Goal: Entertainment & Leisure: Consume media (video, audio)

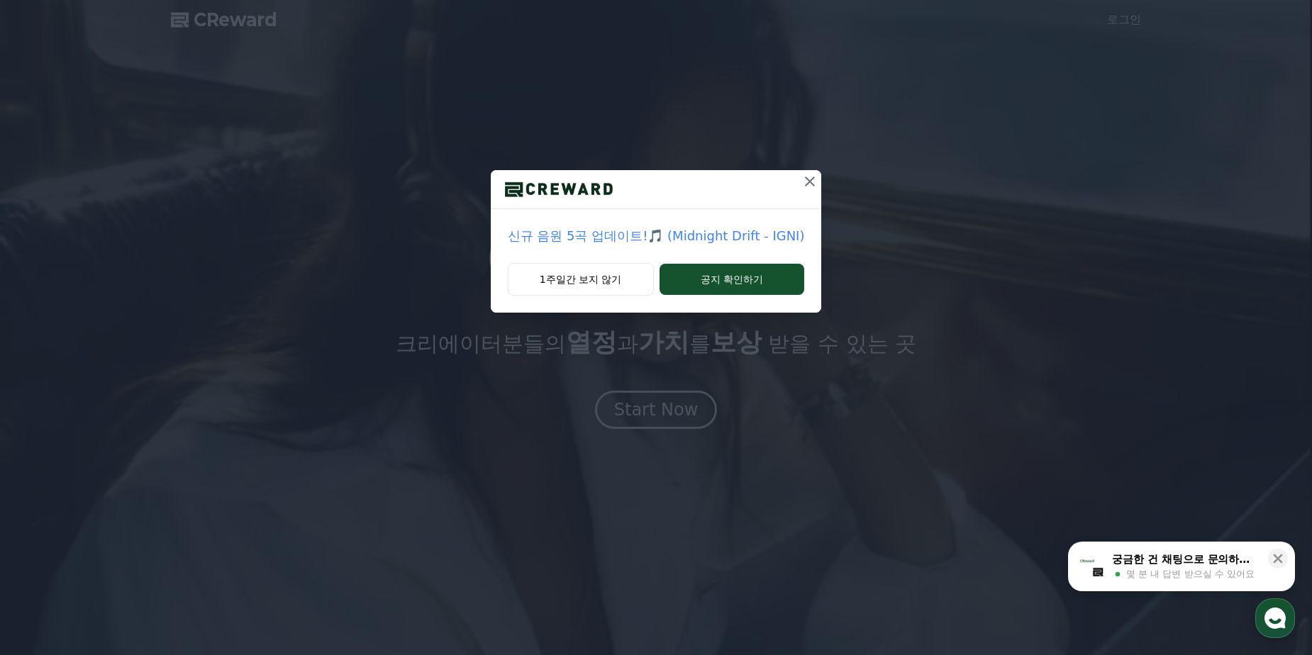
drag, startPoint x: 803, startPoint y: 181, endPoint x: 788, endPoint y: 191, distance: 18.9
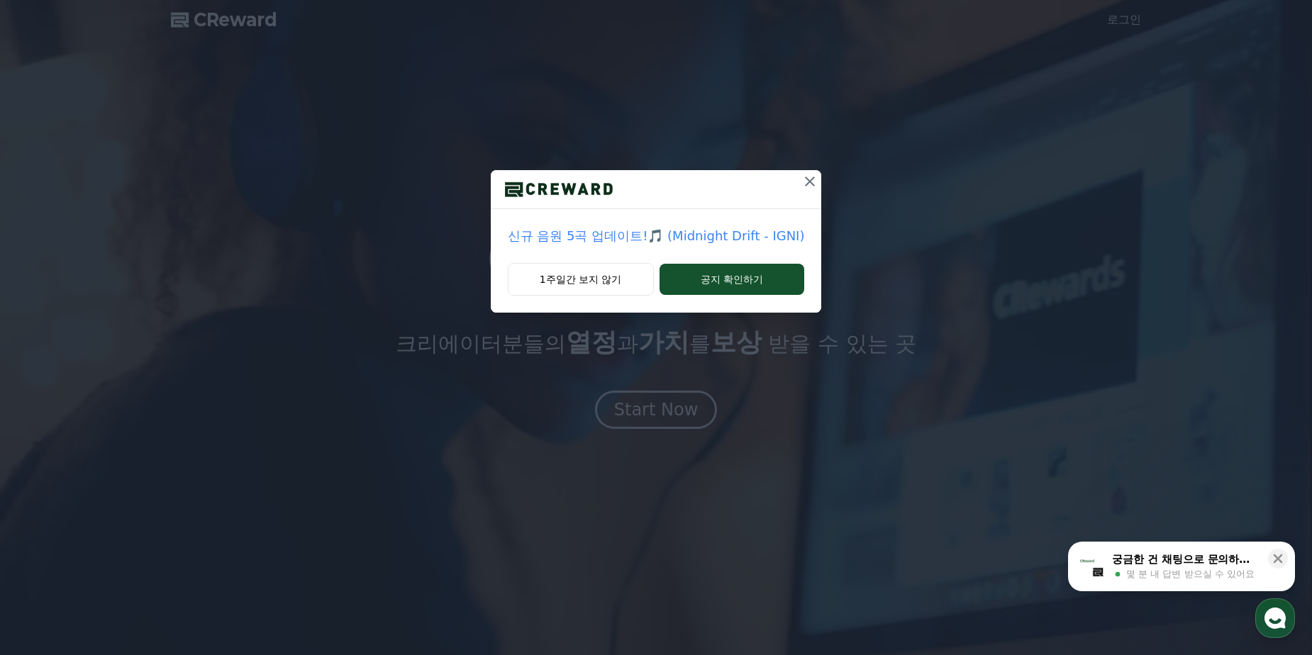
click at [801, 181] on icon at bounding box center [809, 181] width 17 height 17
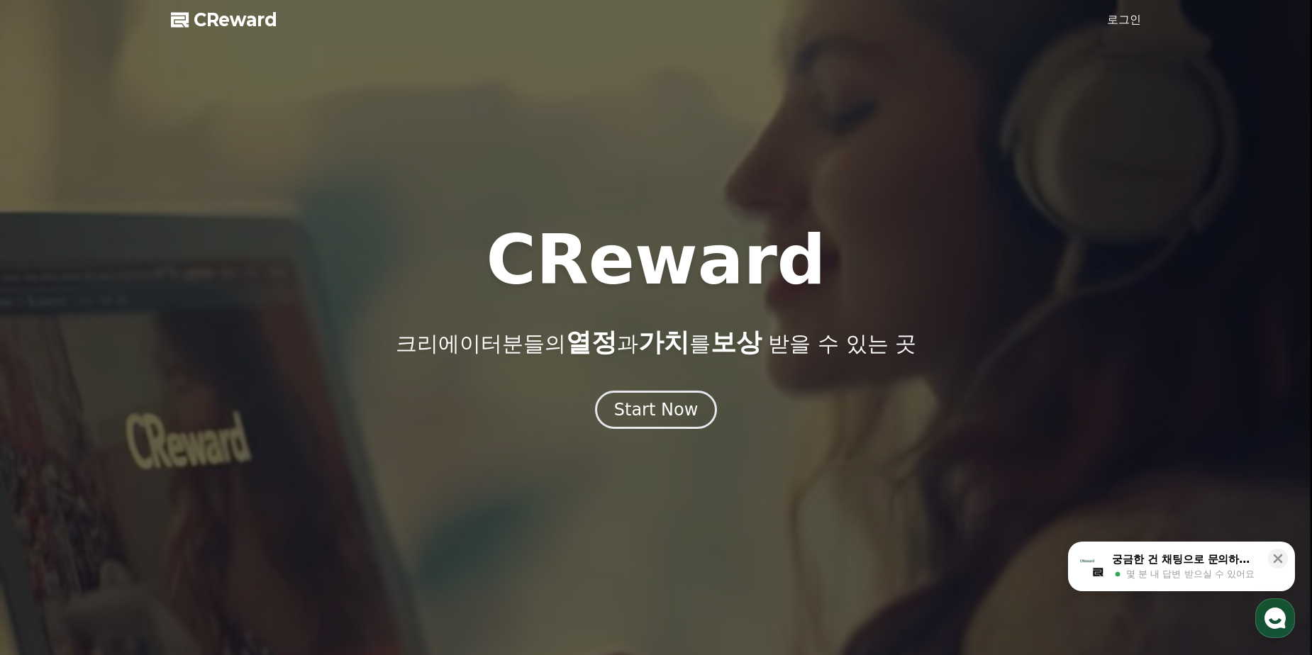
click at [1111, 19] on link "로그인" at bounding box center [1124, 19] width 34 height 17
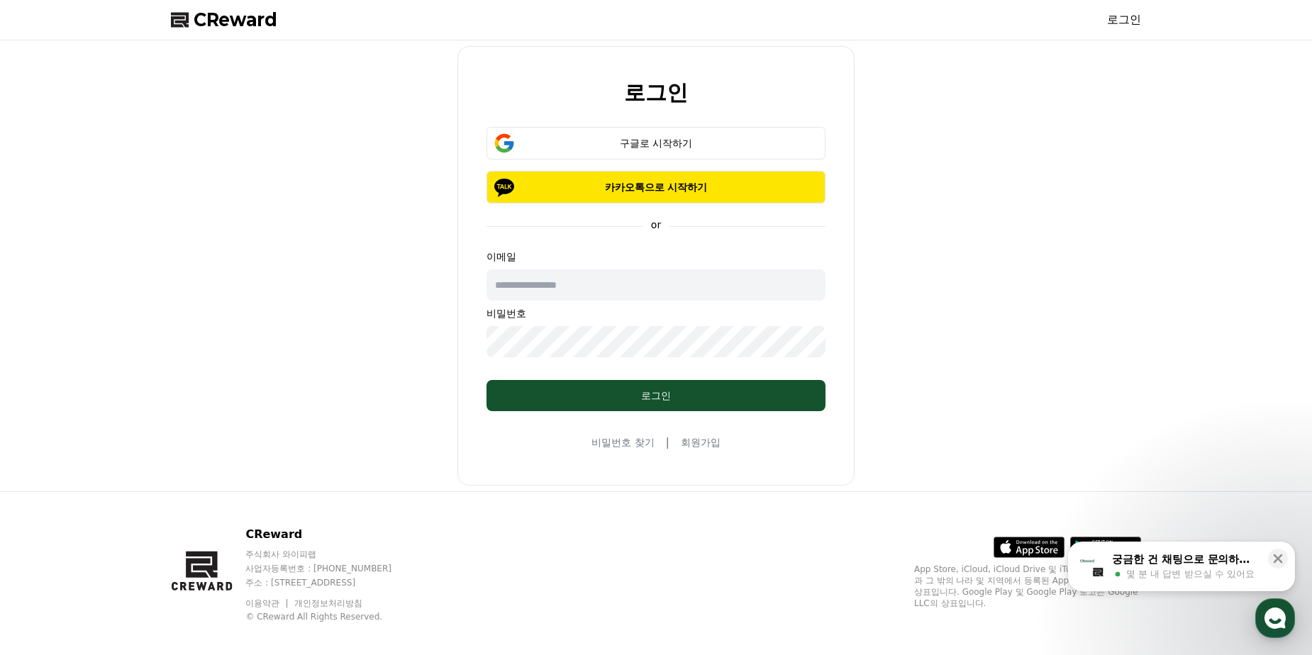
click at [596, 289] on input "text" at bounding box center [655, 284] width 339 height 31
click at [537, 285] on input "**********" at bounding box center [655, 284] width 339 height 31
type input "**********"
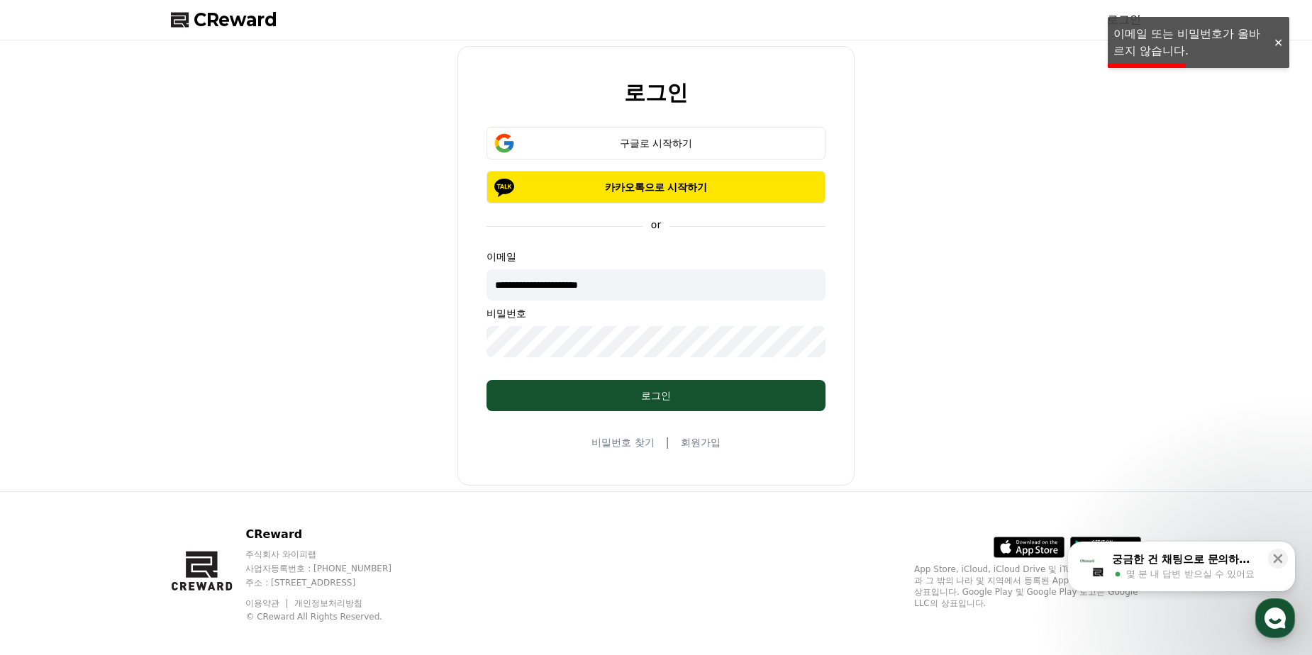
click at [379, 326] on div "**********" at bounding box center [655, 266] width 981 height 440
click at [680, 147] on div "구글로 시작하기" at bounding box center [656, 143] width 298 height 14
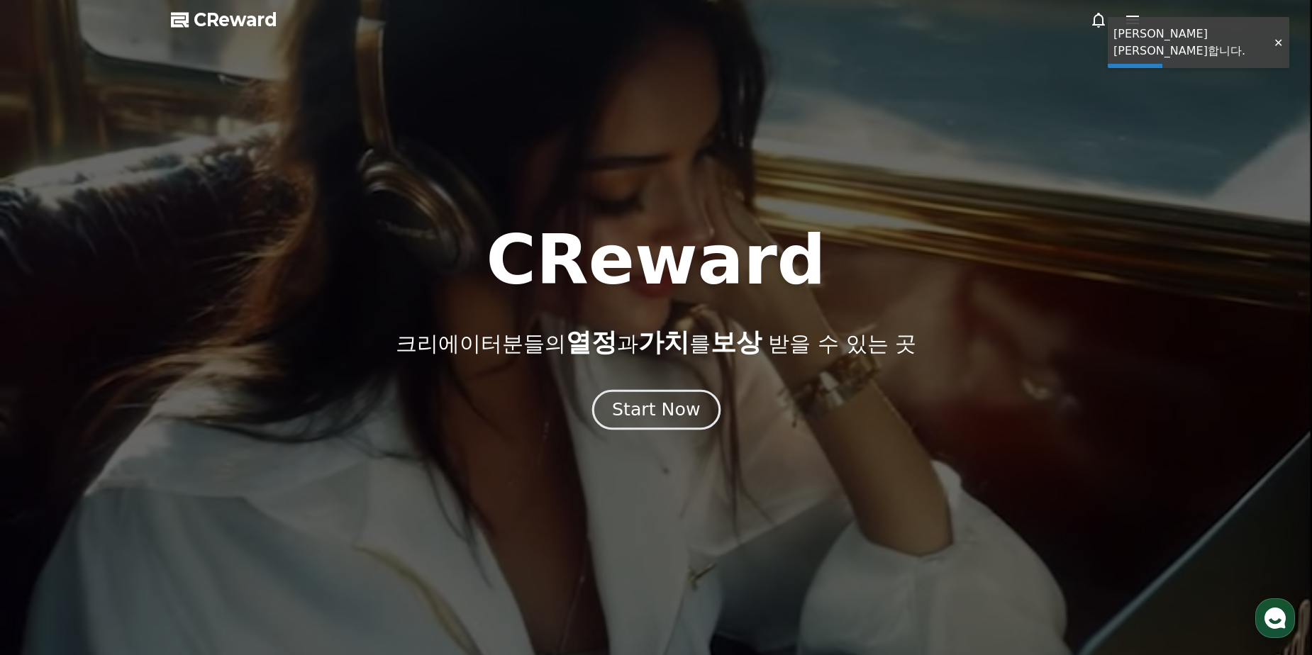
click at [668, 392] on button "Start Now" at bounding box center [655, 410] width 128 height 40
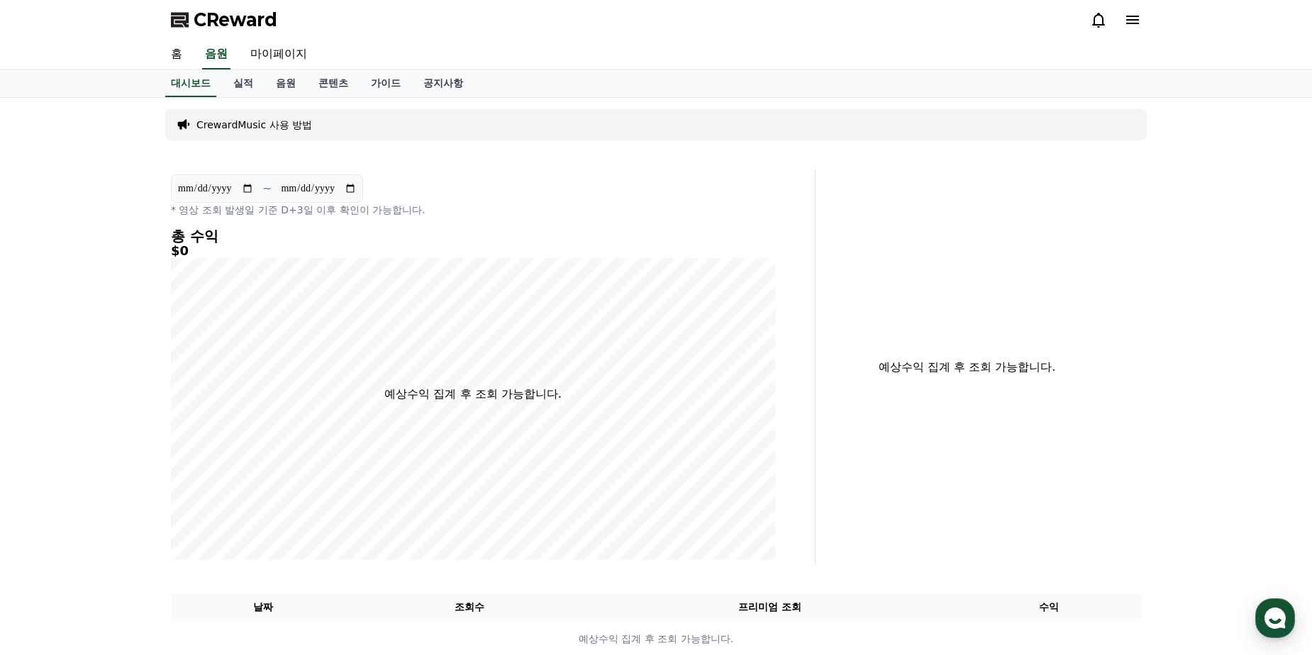
click at [545, 241] on h4 "총 수익" at bounding box center [473, 236] width 604 height 16
click at [289, 89] on link "음원" at bounding box center [285, 83] width 43 height 27
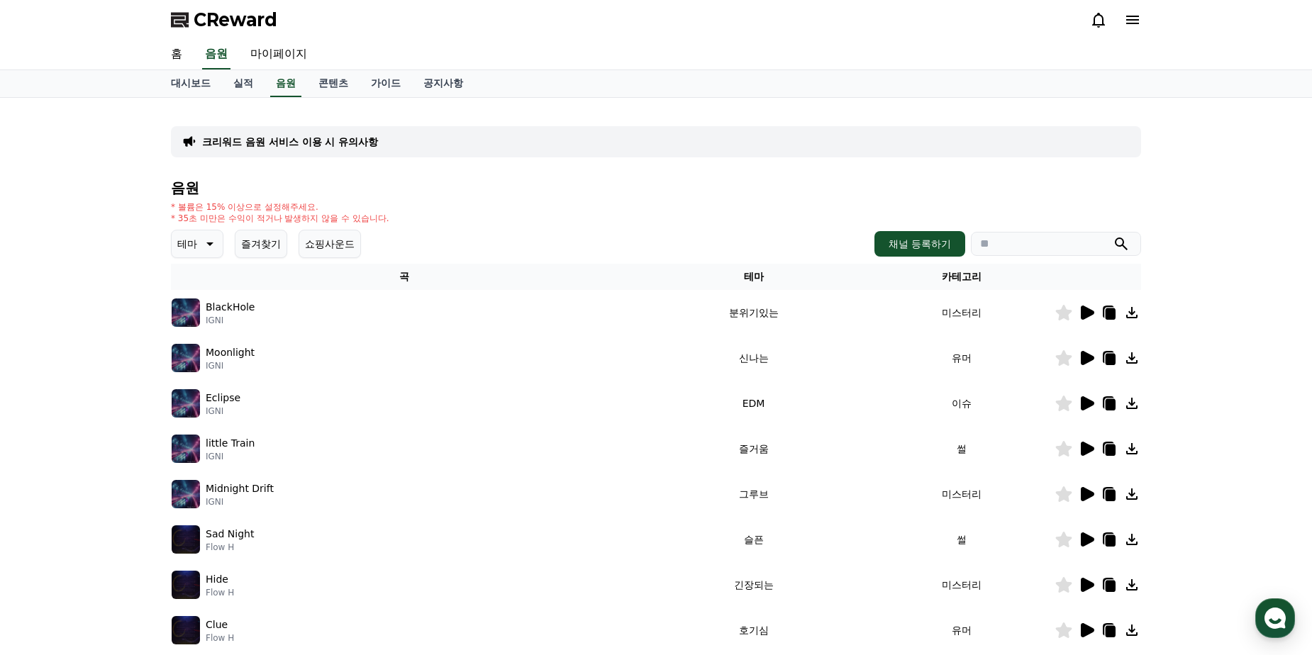
click at [209, 247] on icon at bounding box center [208, 243] width 17 height 17
click at [216, 295] on div "전체 환상적인 호기심 어두운 밝은 통통튀는 신나는 반전 웅장한 드라마틱 즐거움 분위기있는 EDM 그루브 슬픈 잔잔한 귀여운 감동적인 긴장되는 …" at bounding box center [203, 561] width 61 height 732
click at [196, 394] on button "통통튀는" at bounding box center [198, 394] width 51 height 31
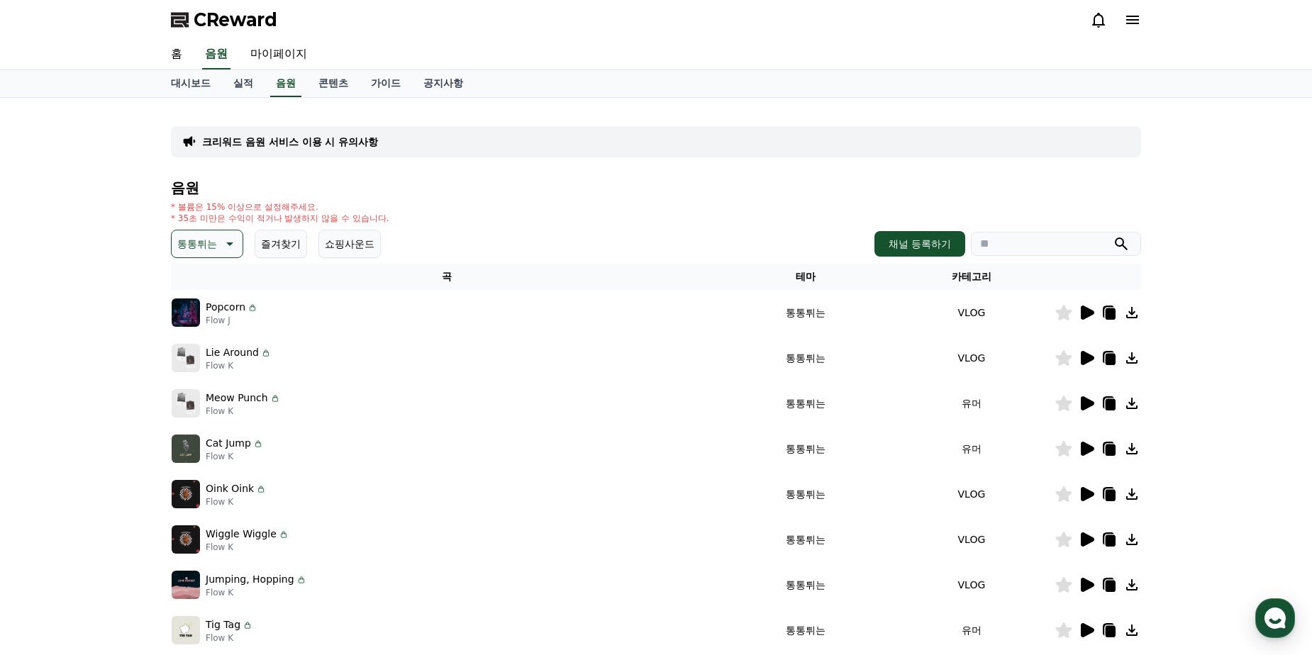
click at [1072, 318] on div at bounding box center [1097, 312] width 85 height 17
click at [1087, 313] on icon at bounding box center [1087, 313] width 13 height 14
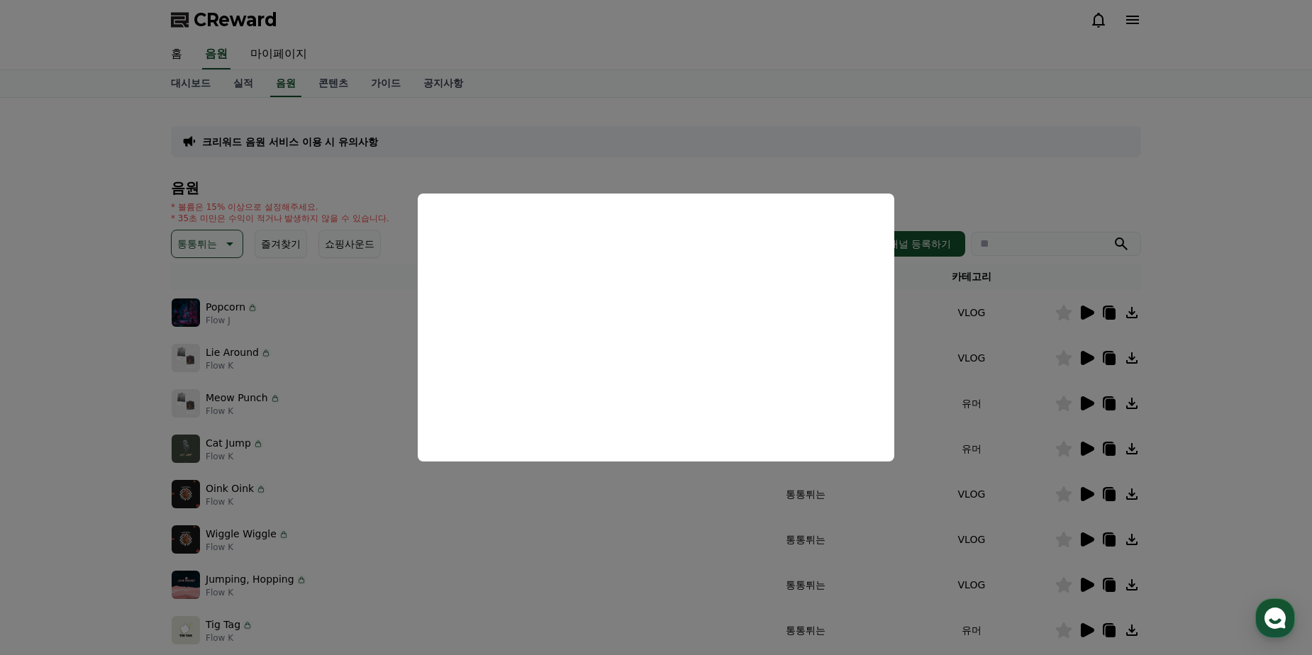
click at [1193, 399] on button "close modal" at bounding box center [656, 327] width 1312 height 655
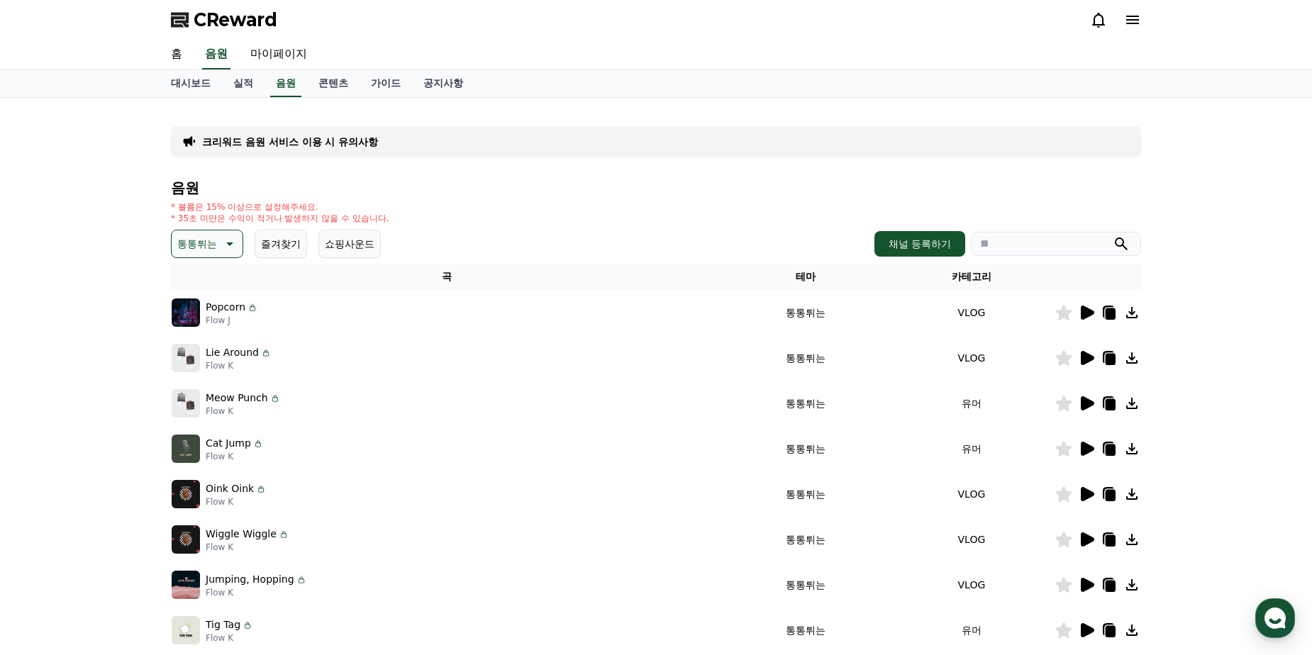
click at [1081, 404] on icon at bounding box center [1087, 403] width 13 height 14
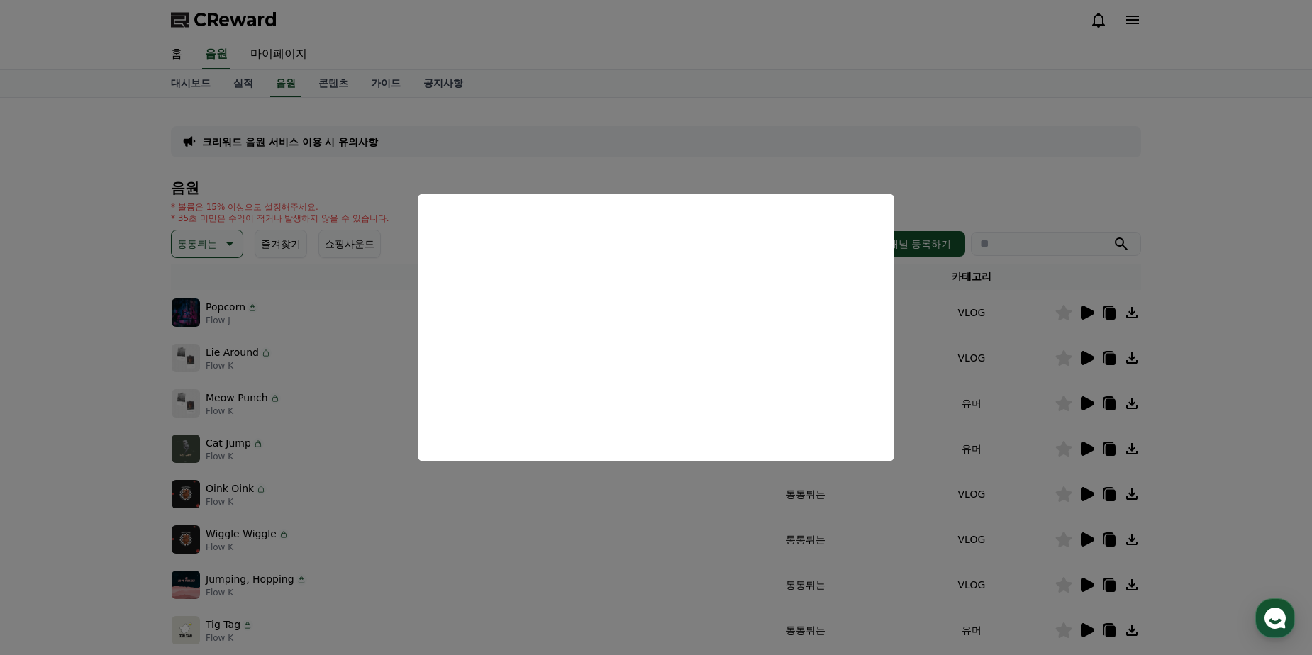
click at [1257, 366] on button "close modal" at bounding box center [656, 327] width 1312 height 655
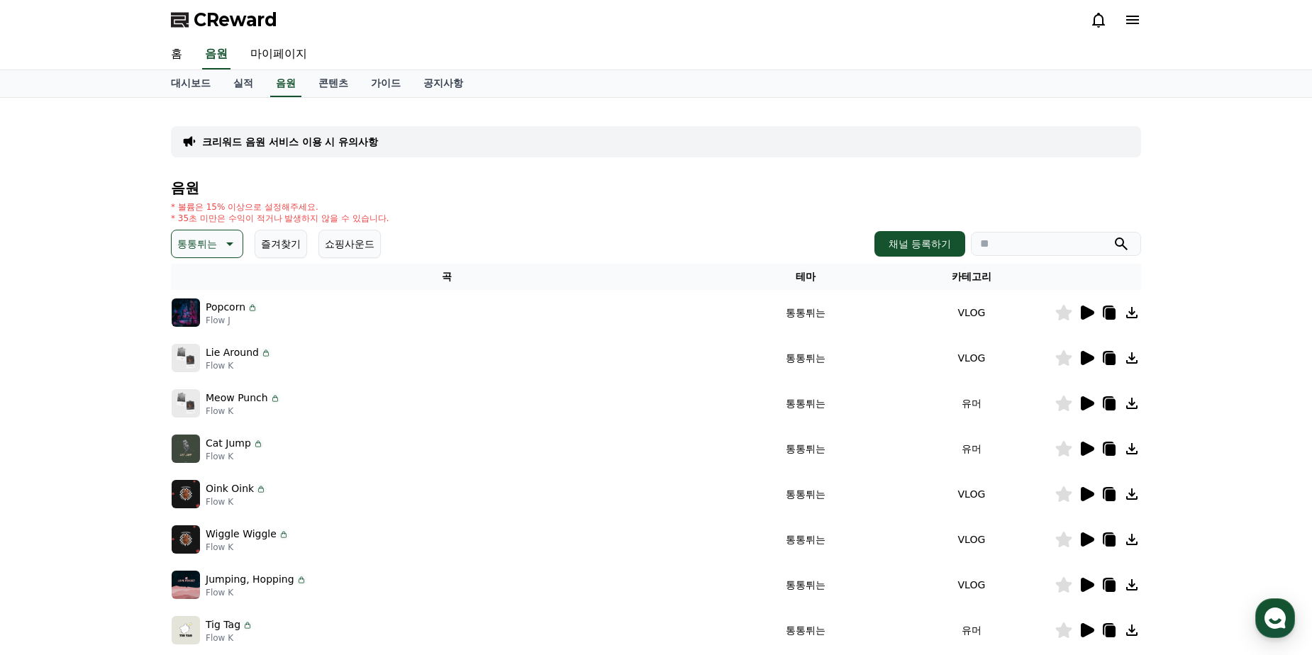
click at [1113, 403] on icon at bounding box center [1110, 404] width 10 height 11
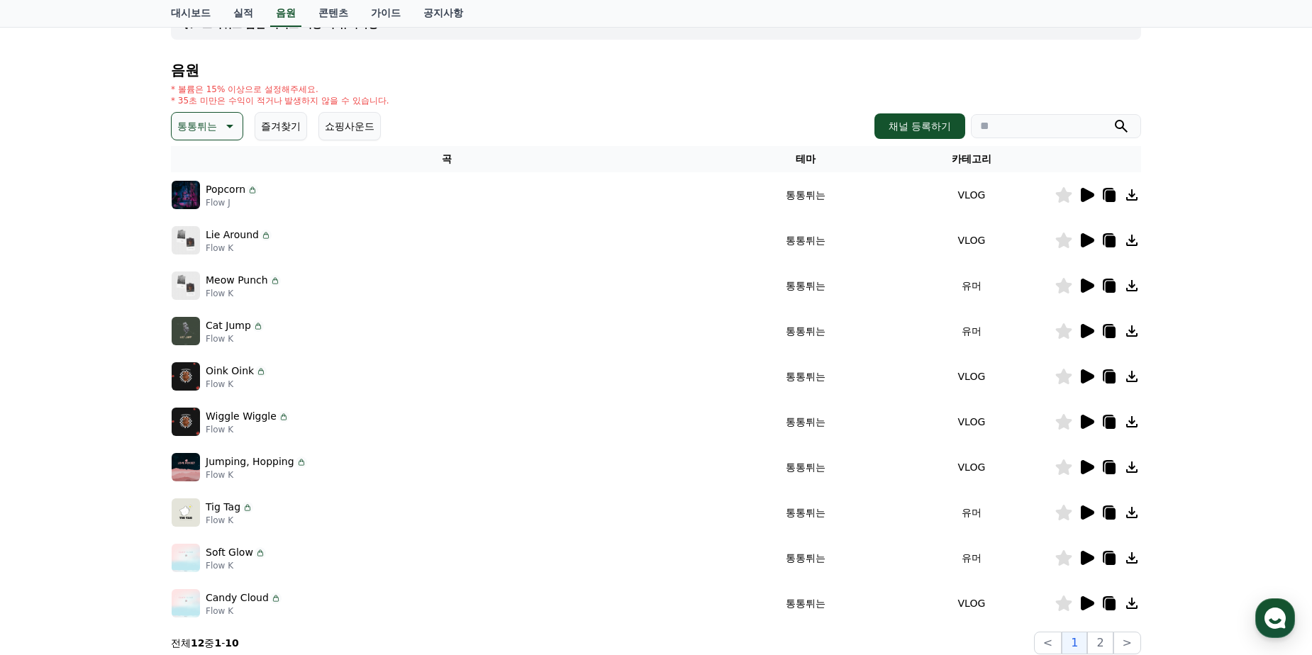
scroll to position [142, 0]
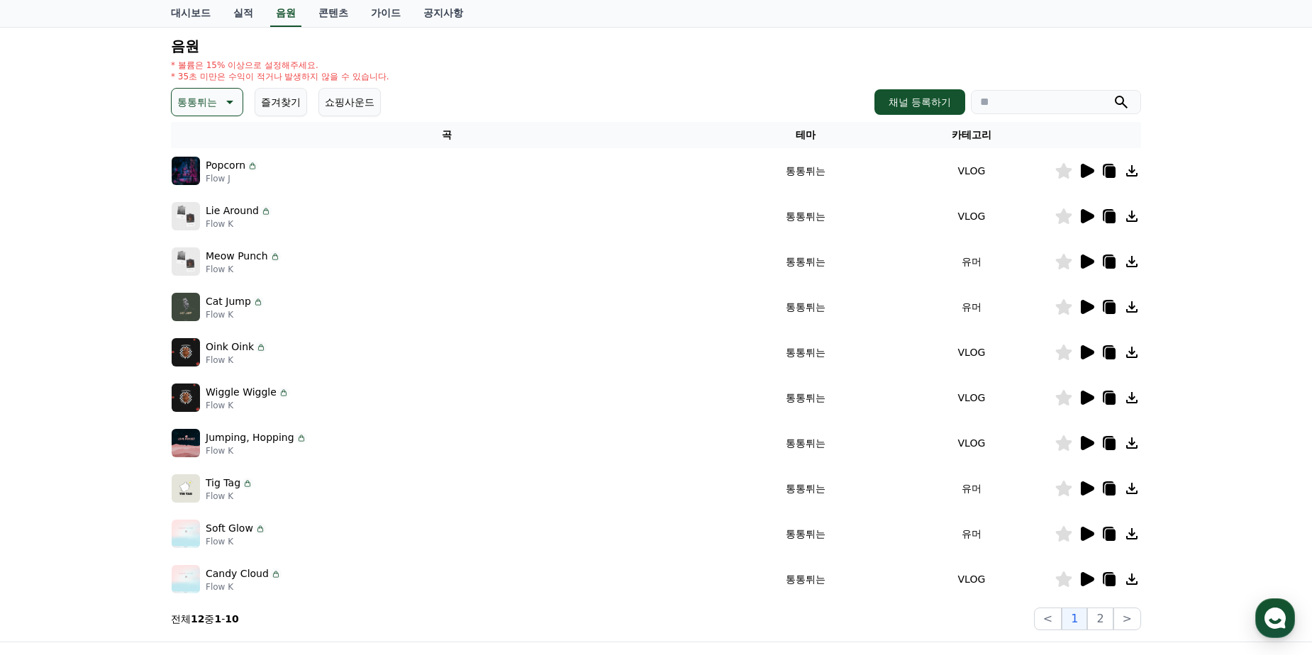
click at [1089, 485] on icon at bounding box center [1087, 488] width 13 height 14
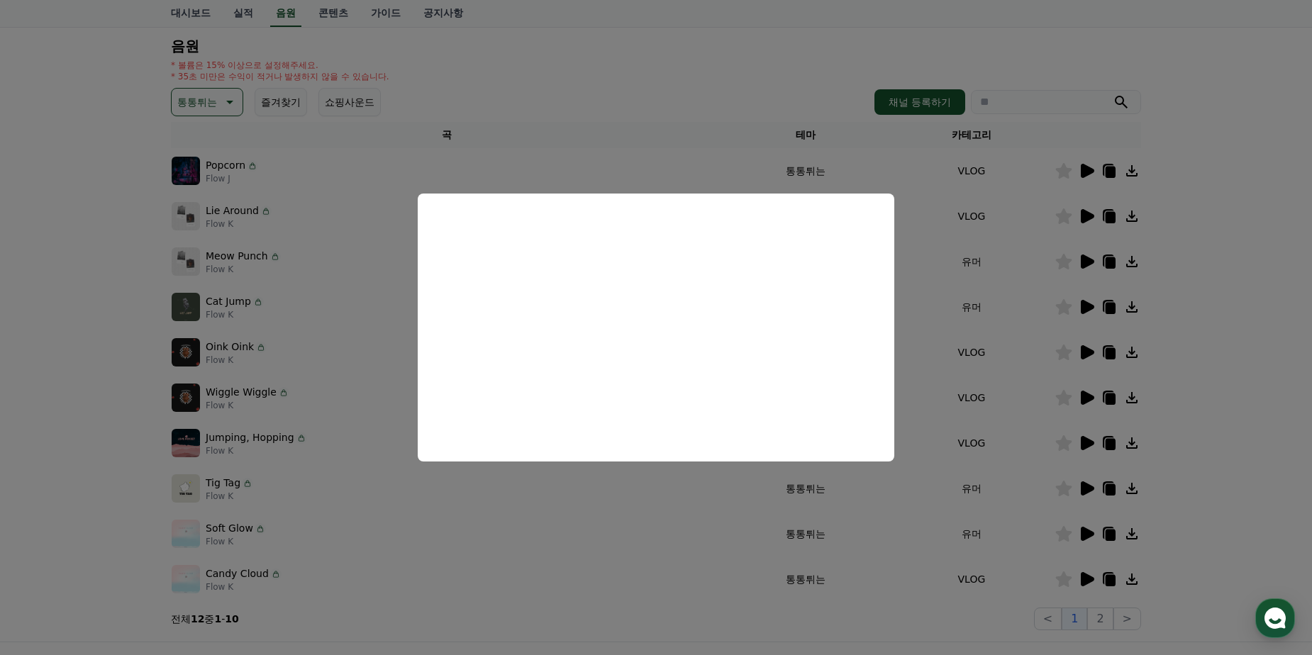
click at [1203, 378] on button "close modal" at bounding box center [656, 327] width 1312 height 655
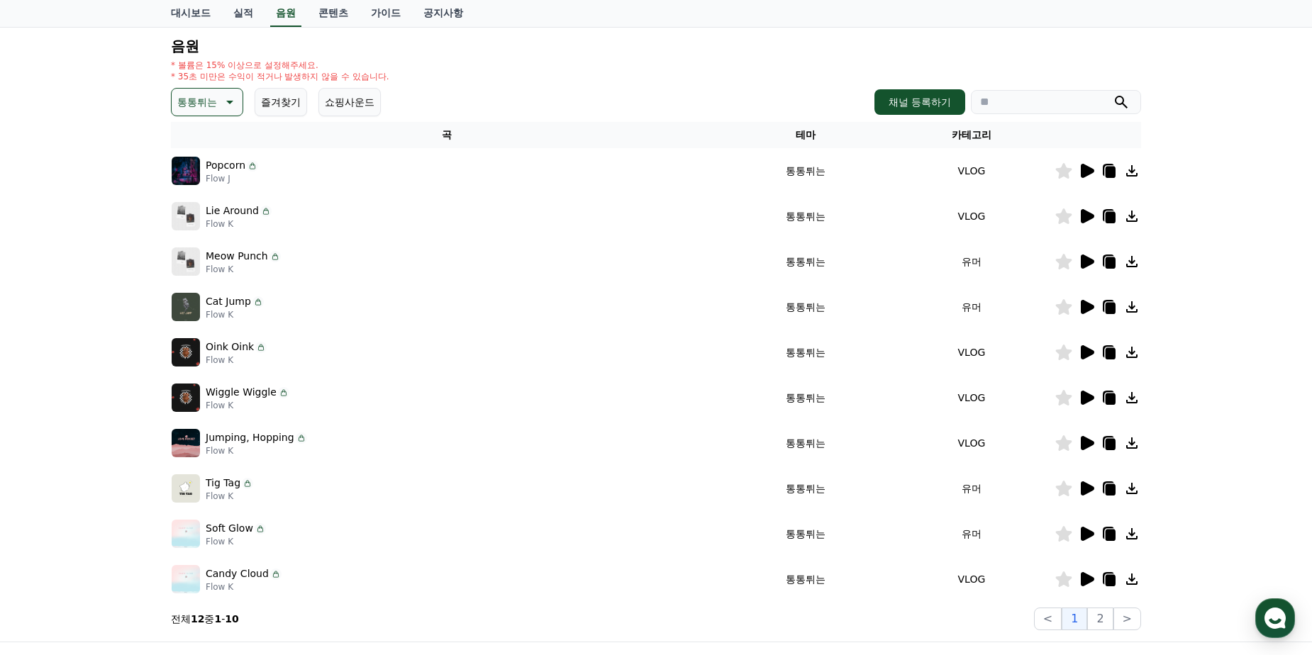
click at [1105, 487] on icon at bounding box center [1110, 489] width 10 height 11
drag, startPoint x: 116, startPoint y: 407, endPoint x: 143, endPoint y: 403, distance: 27.9
click at [116, 407] on div "크리워드 음원 서비스 이용 시 유의사항 음원 * 볼륨은 15% 이상으로 설정해주세요. * 35초 미만은 수익이 적거나 발생하지 않을 수 있습니…" at bounding box center [656, 299] width 1312 height 686
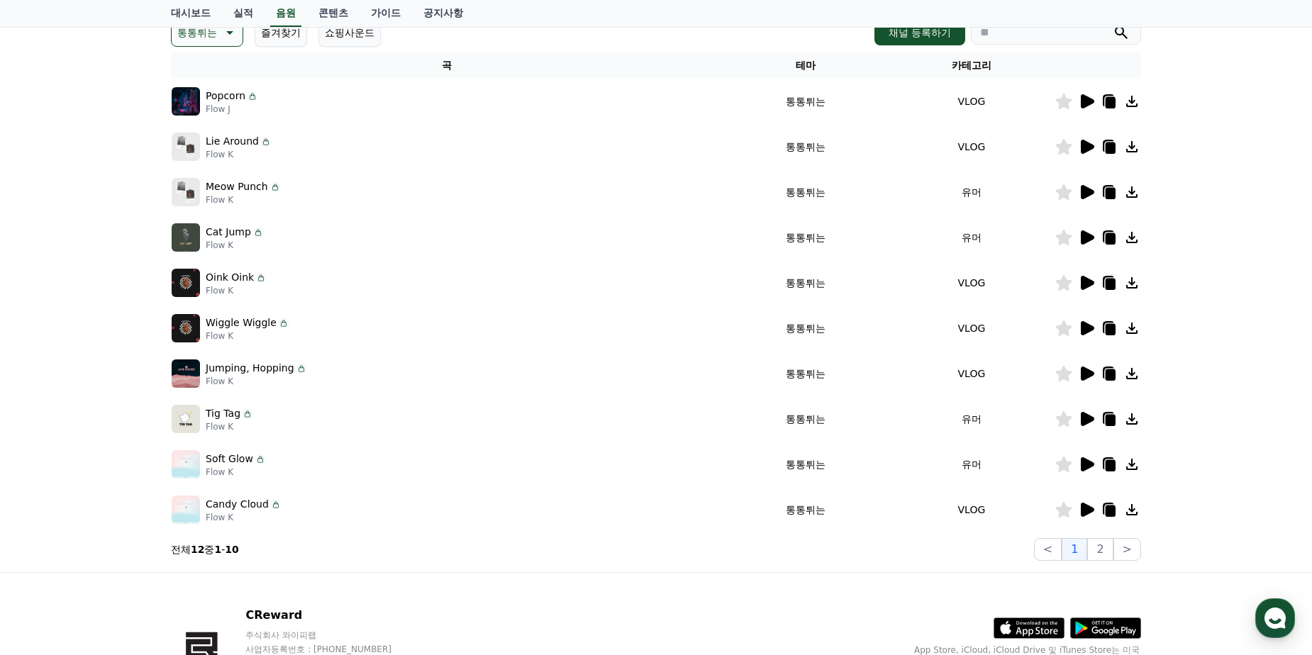
scroll to position [284, 0]
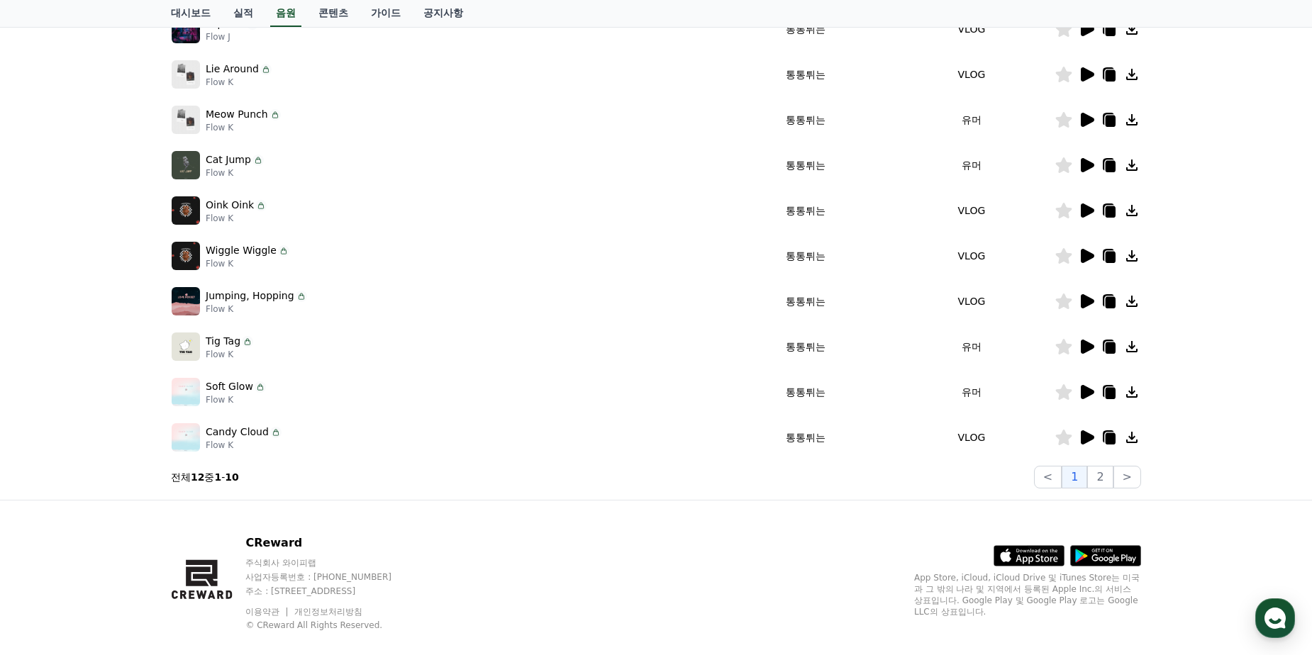
click at [1076, 437] on div at bounding box center [1097, 437] width 85 height 17
click at [1078, 438] on icon at bounding box center [1086, 437] width 17 height 17
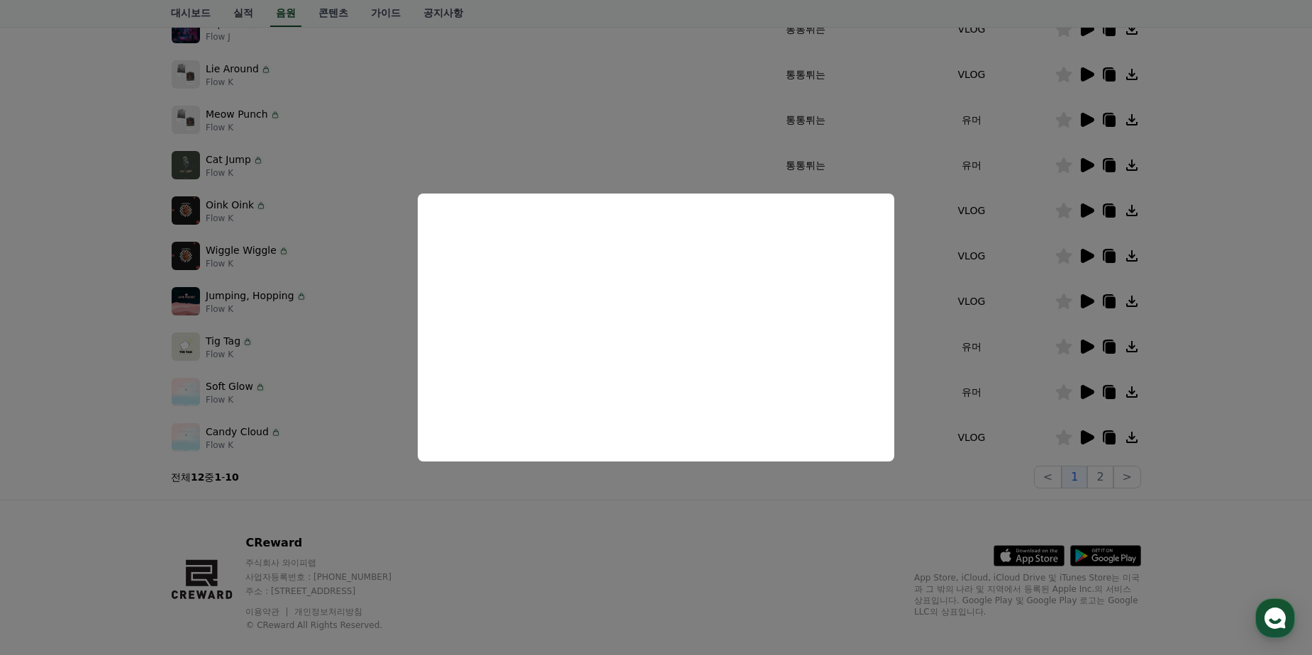
scroll to position [194, 0]
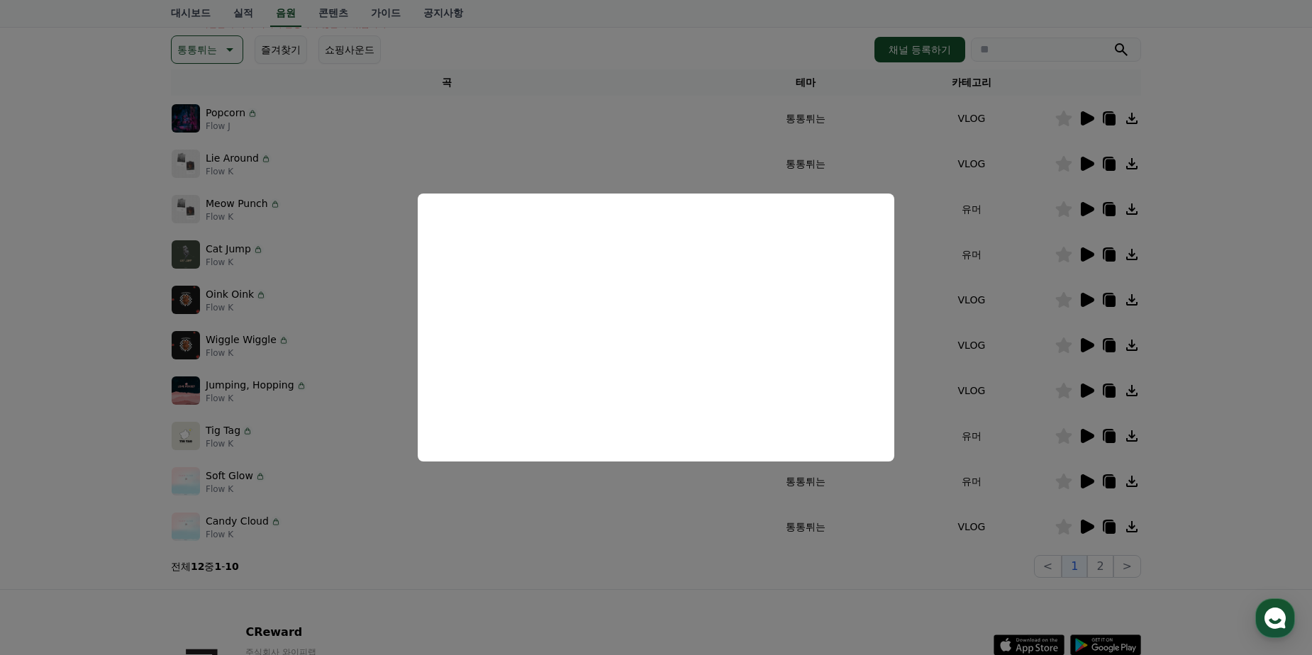
drag, startPoint x: 1213, startPoint y: 426, endPoint x: 1149, endPoint y: 500, distance: 97.5
click at [1211, 430] on button "close modal" at bounding box center [656, 327] width 1312 height 655
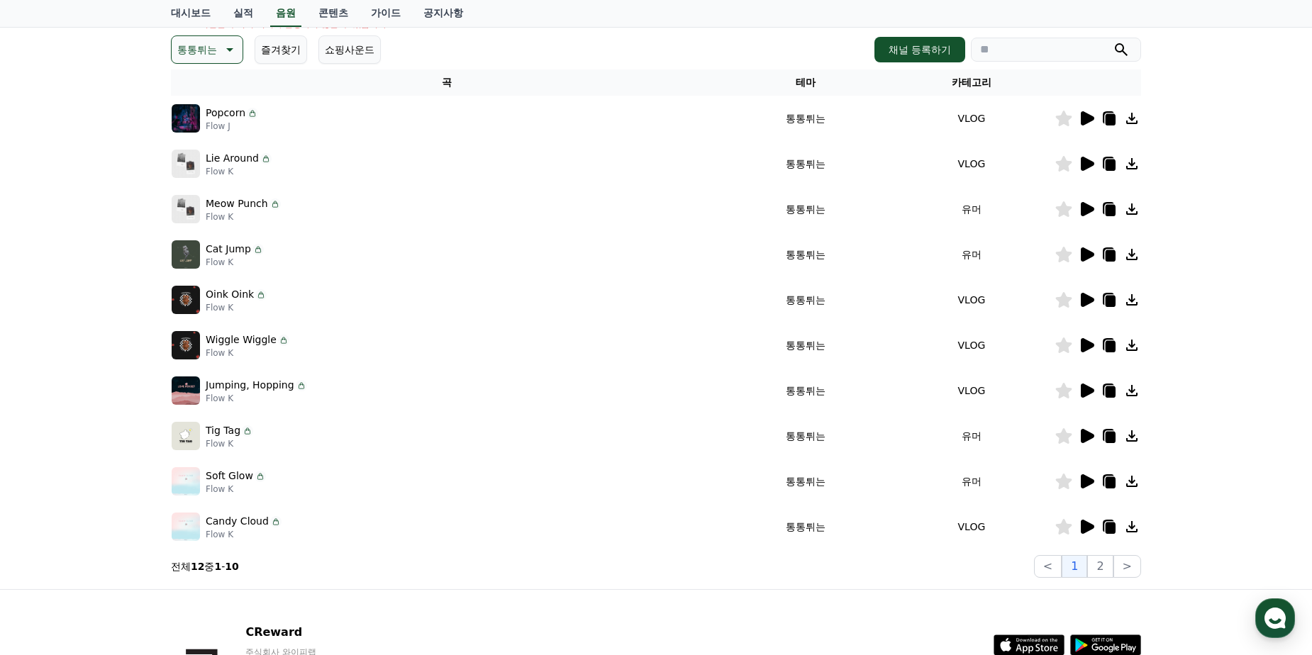
click at [1114, 526] on icon at bounding box center [1110, 528] width 10 height 11
drag, startPoint x: 1237, startPoint y: 291, endPoint x: 1141, endPoint y: 328, distance: 102.3
click at [1236, 289] on div "크리워드 음원 서비스 이용 시 유의사항 음원 * 볼륨은 15% 이상으로 설정해주세요. * 35초 미만은 수익이 적거나 발생하지 않을 수 있습니…" at bounding box center [656, 247] width 1312 height 686
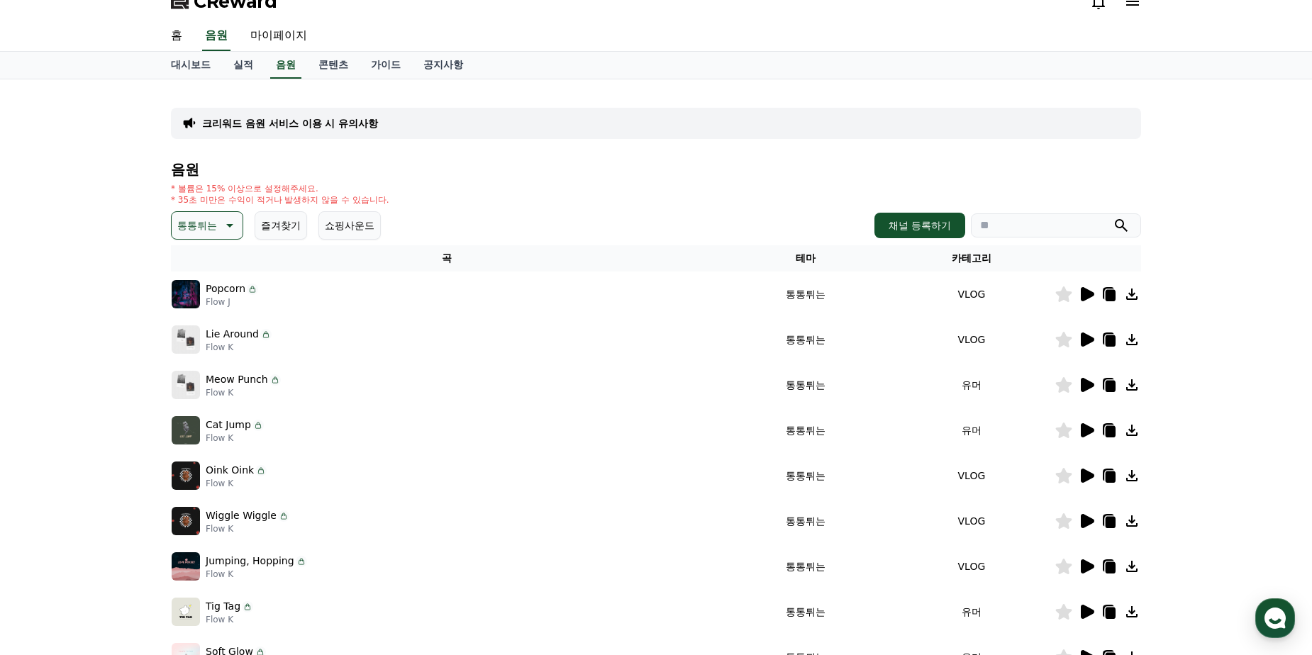
scroll to position [0, 0]
